Goal: Information Seeking & Learning: Learn about a topic

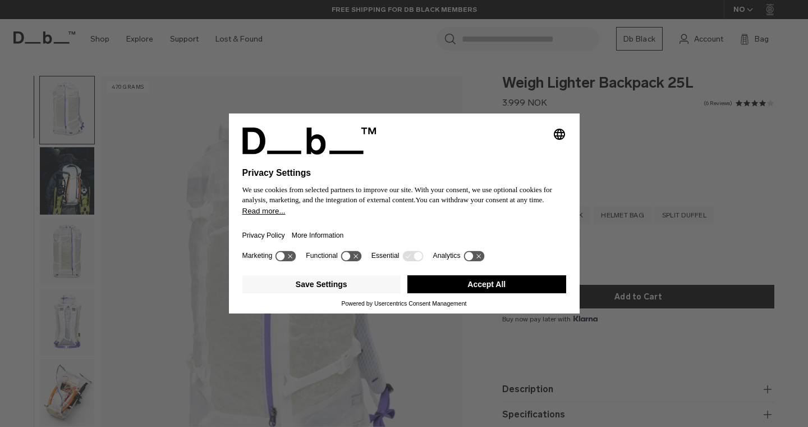
click at [460, 290] on button "Accept All" at bounding box center [486, 284] width 159 height 18
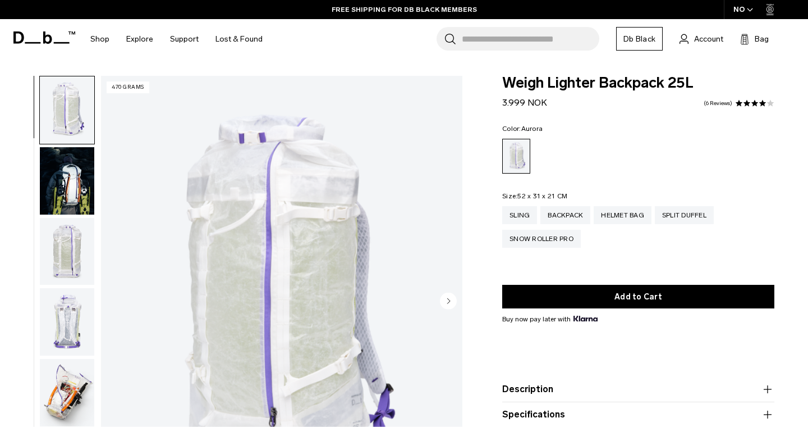
click at [63, 195] on img "button" at bounding box center [67, 180] width 54 height 67
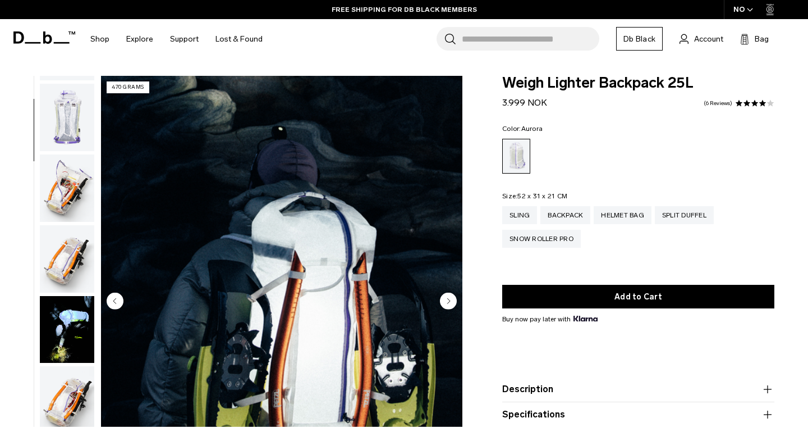
scroll to position [205, 0]
click at [444, 305] on circle "Next slide" at bounding box center [448, 300] width 17 height 17
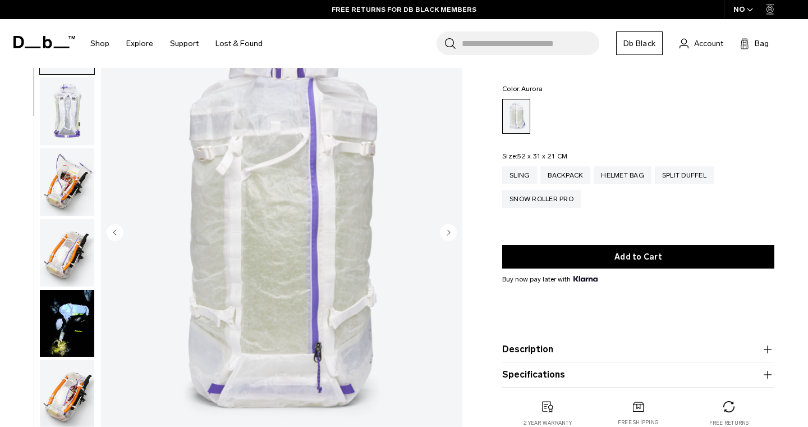
scroll to position [68, 0]
click at [448, 233] on icon "Next slide" at bounding box center [449, 232] width 3 height 5
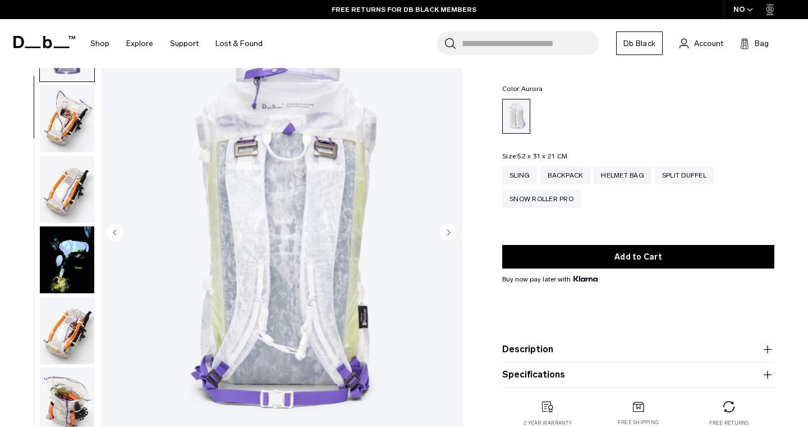
scroll to position [213, 0]
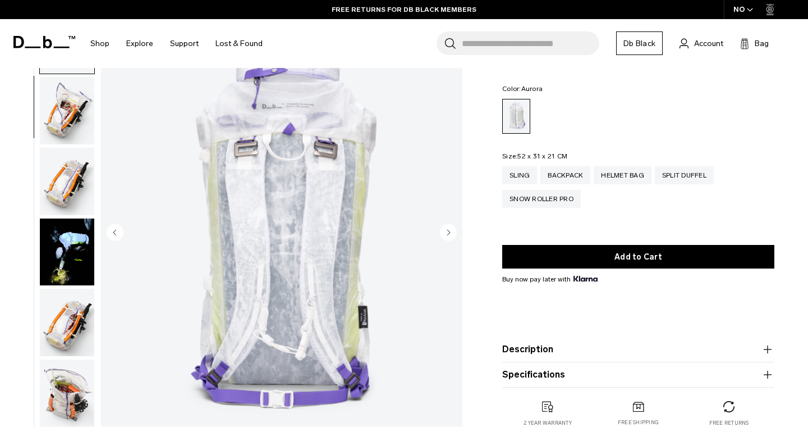
click at [448, 230] on circle "Next slide" at bounding box center [448, 231] width 17 height 17
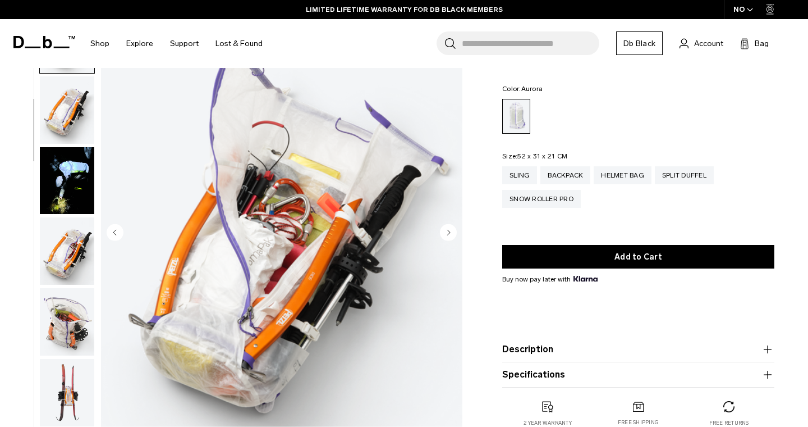
click at [448, 231] on icon "Next slide" at bounding box center [449, 232] width 3 height 5
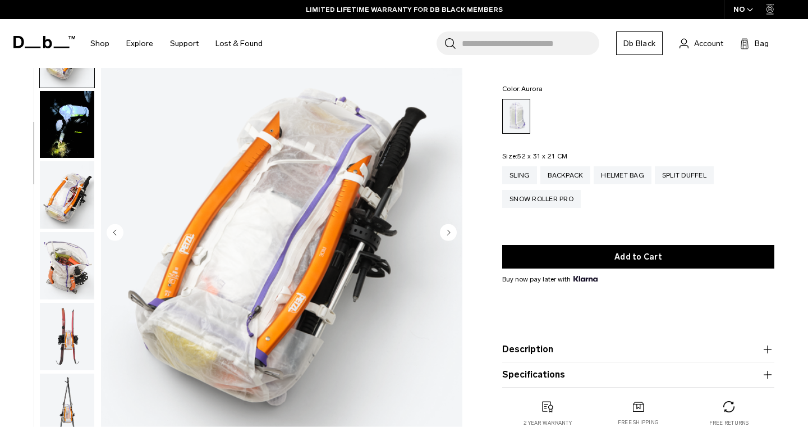
scroll to position [356, 0]
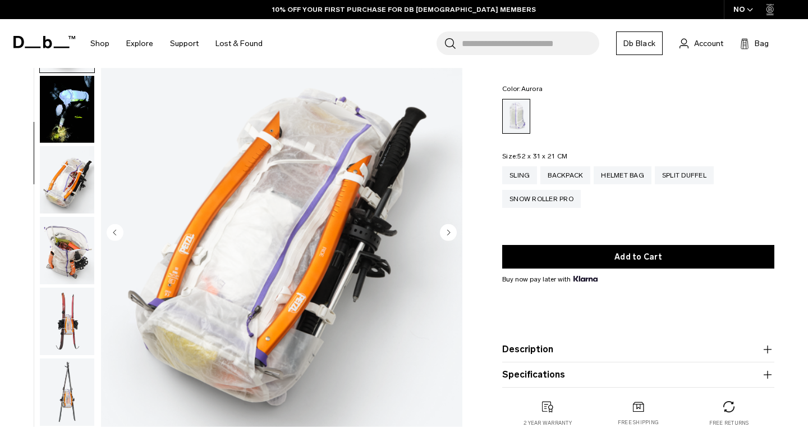
click at [448, 231] on icon "Next slide" at bounding box center [449, 232] width 3 height 5
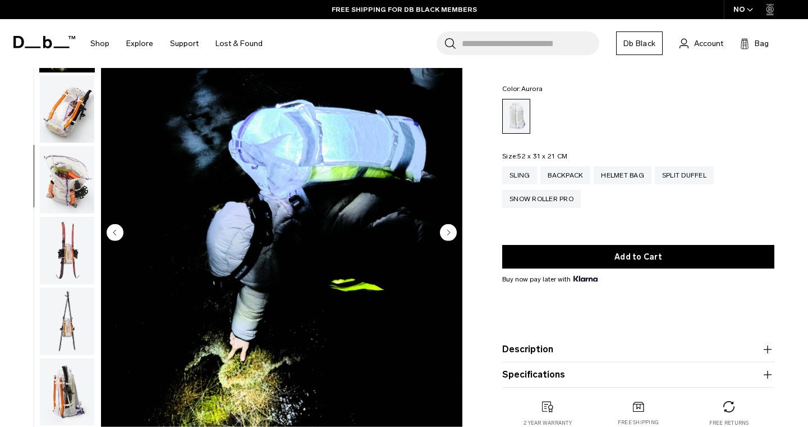
click at [450, 227] on circle "Next slide" at bounding box center [448, 231] width 17 height 17
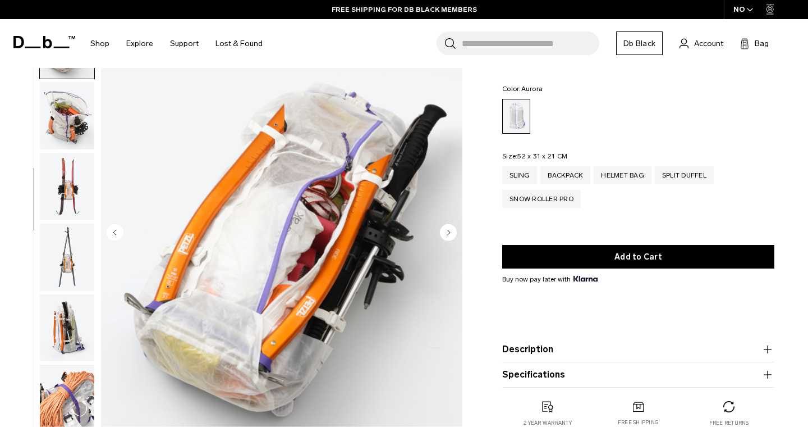
scroll to position [498, 0]
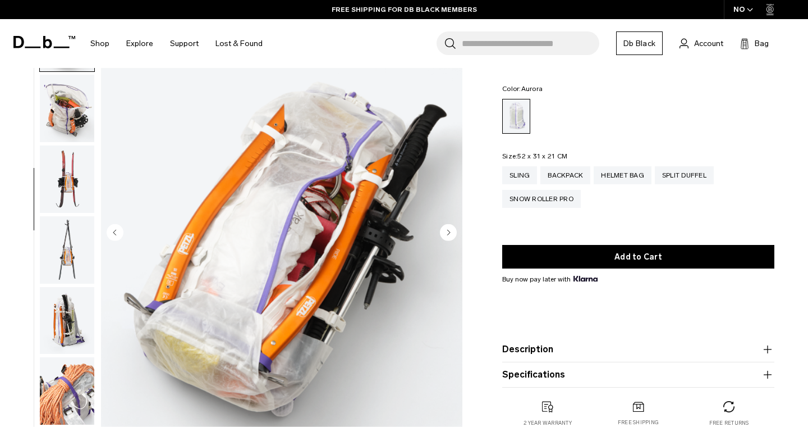
click at [450, 227] on circle "Next slide" at bounding box center [448, 231] width 17 height 17
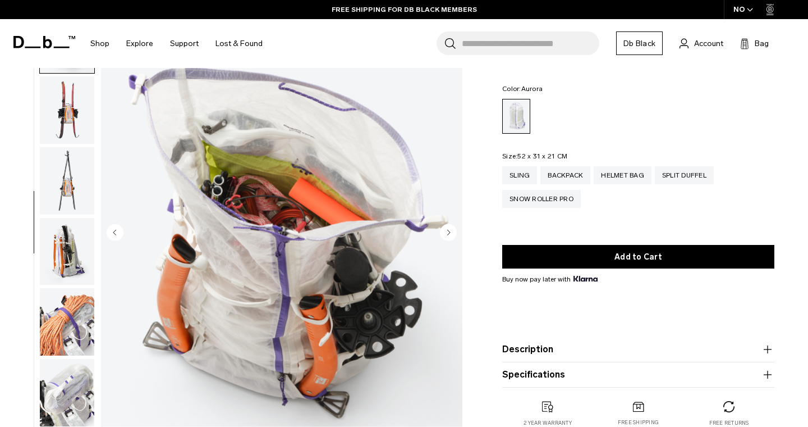
scroll to position [569, 0]
click at [450, 227] on circle "Next slide" at bounding box center [448, 231] width 17 height 17
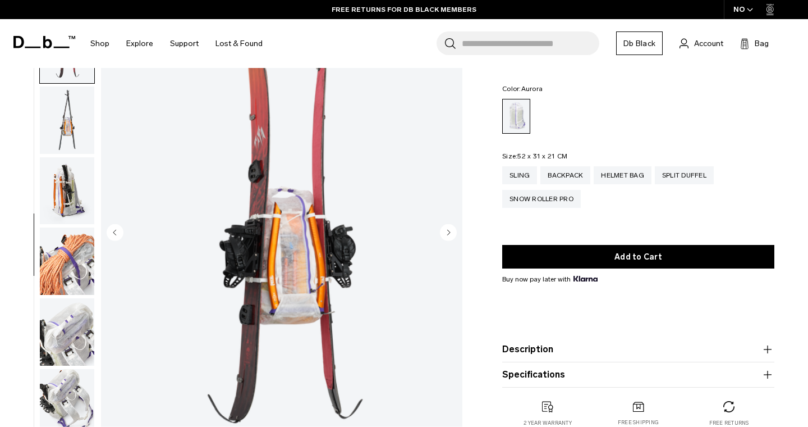
scroll to position [640, 0]
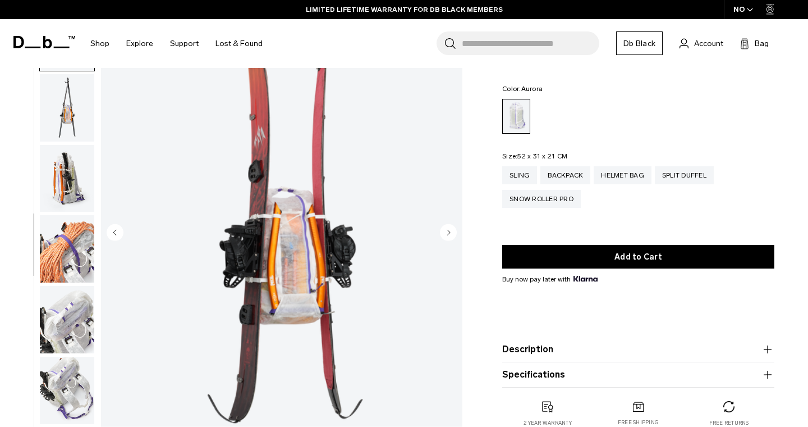
click at [450, 227] on circle "Next slide" at bounding box center [448, 231] width 17 height 17
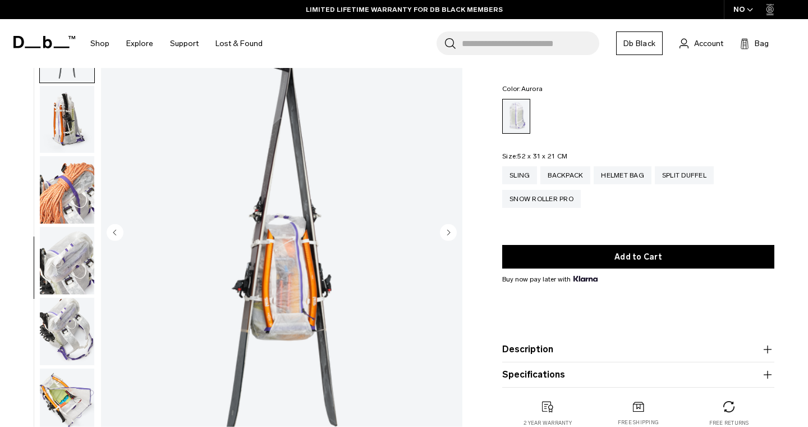
scroll to position [711, 0]
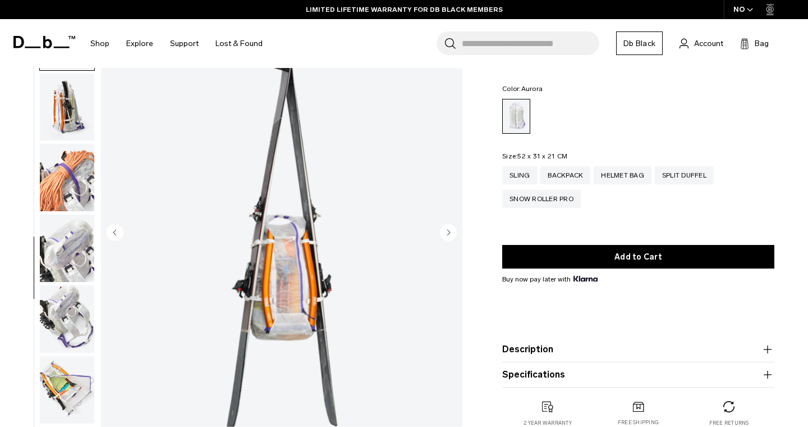
click at [450, 227] on circle "Next slide" at bounding box center [448, 231] width 17 height 17
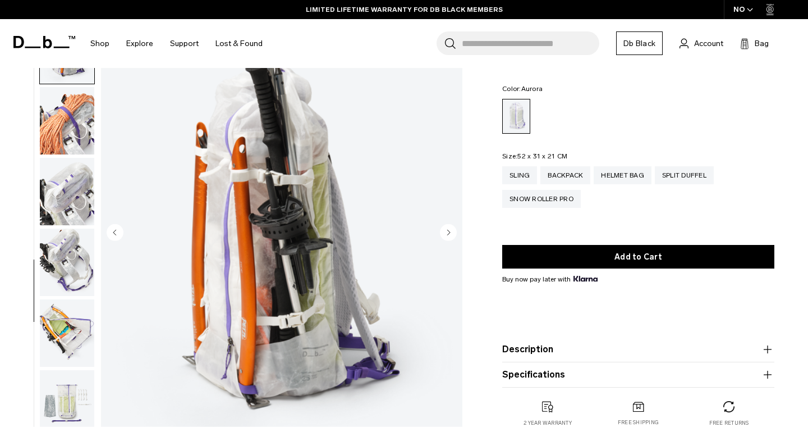
scroll to position [782, 0]
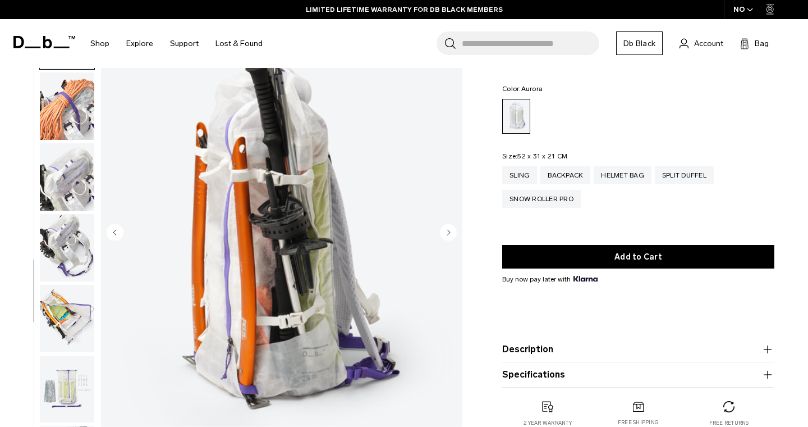
click at [450, 227] on circle "Next slide" at bounding box center [448, 231] width 17 height 17
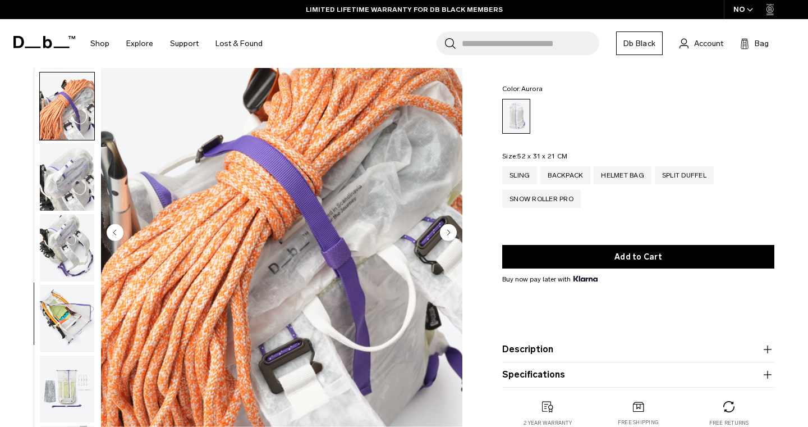
scroll to position [826, 0]
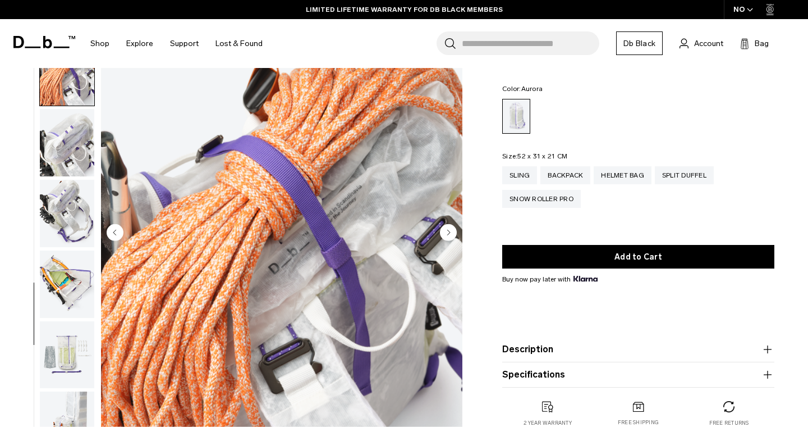
click at [450, 227] on circle "Next slide" at bounding box center [448, 231] width 17 height 17
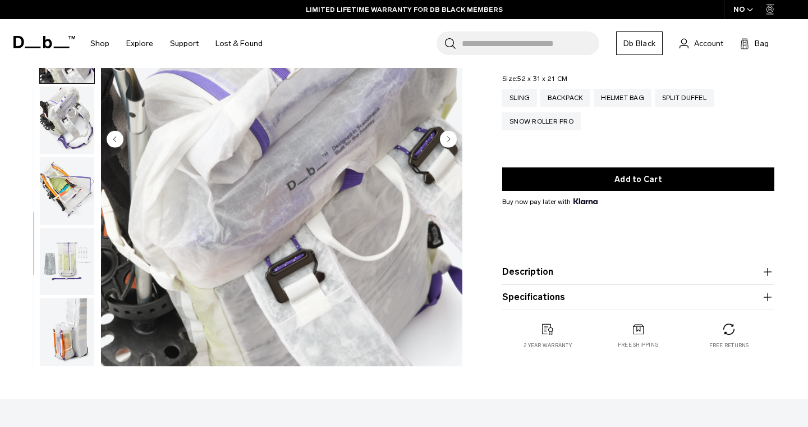
scroll to position [166, 0]
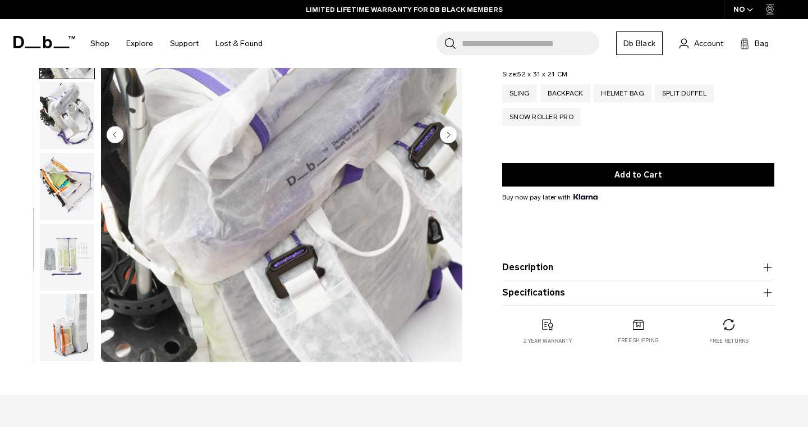
click at [590, 265] on button "Description" at bounding box center [638, 266] width 272 height 13
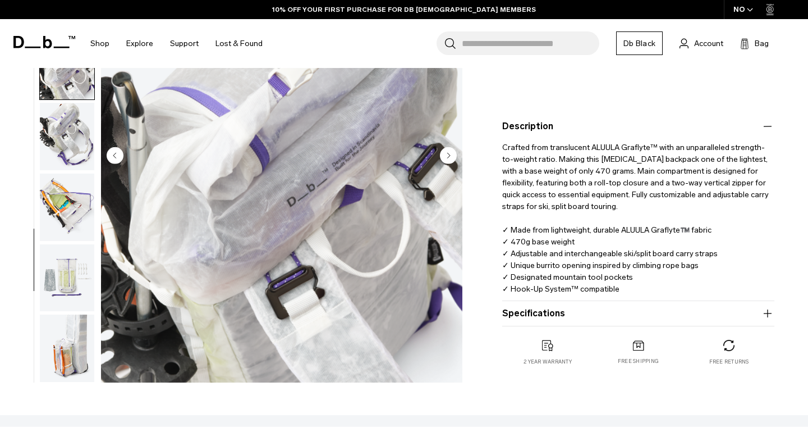
scroll to position [284, 0]
